Goal: Navigation & Orientation: Find specific page/section

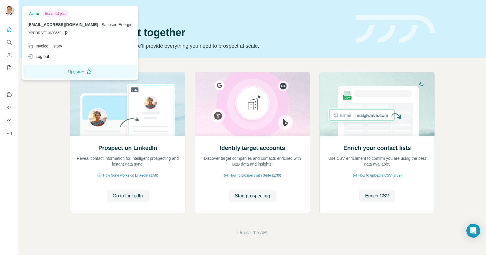
click at [10, 14] on img at bounding box center [9, 10] width 9 height 9
click at [48, 26] on span "[EMAIL_ADDRESS][DOMAIN_NAME]" at bounding box center [62, 24] width 71 height 5
click at [35, 26] on span "[EMAIL_ADDRESS][DOMAIN_NAME]" at bounding box center [62, 24] width 71 height 5
click at [44, 35] on span "PIPEDRIVE13693560" at bounding box center [44, 32] width 34 height 5
click at [47, 33] on span "PIPEDRIVE13693560" at bounding box center [44, 32] width 34 height 5
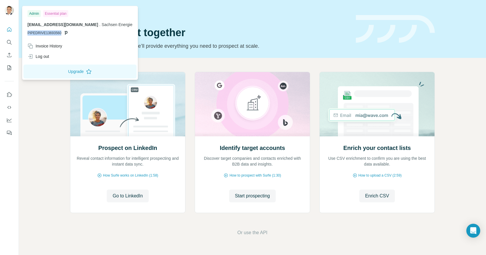
click at [47, 33] on span "PIPEDRIVE13693560" at bounding box center [44, 32] width 34 height 5
click at [10, 32] on button "Quick start" at bounding box center [9, 29] width 9 height 10
click at [5, 12] on div at bounding box center [9, 11] width 9 height 10
click at [6, 12] on img at bounding box center [9, 10] width 9 height 9
click at [42, 46] on div "Invoice History" at bounding box center [44, 46] width 35 height 6
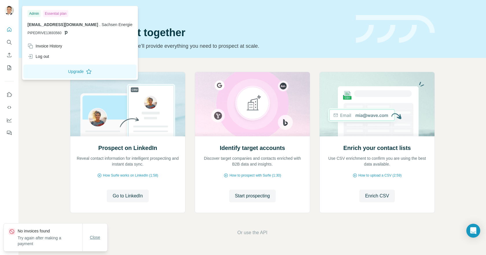
click at [97, 236] on span "Close" at bounding box center [95, 237] width 10 height 6
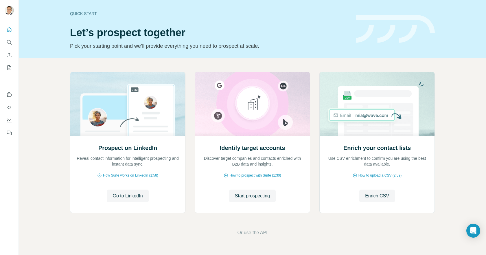
click at [365, 29] on img at bounding box center [395, 29] width 79 height 28
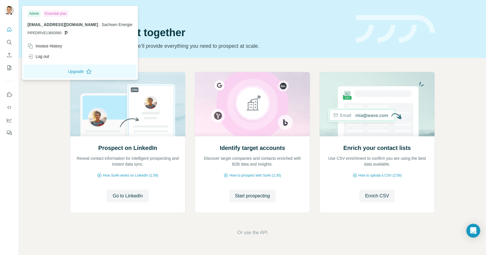
click at [8, 9] on img at bounding box center [9, 10] width 9 height 9
click at [9, 67] on icon "My lists" at bounding box center [9, 68] width 6 height 6
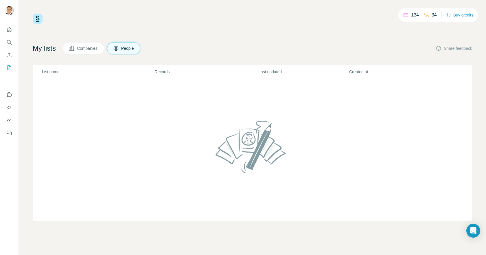
click at [80, 51] on span "Companies" at bounding box center [87, 48] width 21 height 6
click at [125, 46] on span "People" at bounding box center [127, 48] width 13 height 6
click at [52, 50] on h4 "My lists" at bounding box center [44, 48] width 23 height 9
click at [10, 95] on icon "Use Surfe on LinkedIn" at bounding box center [9, 95] width 6 height 6
